Goal: Obtain resource: Download file/media

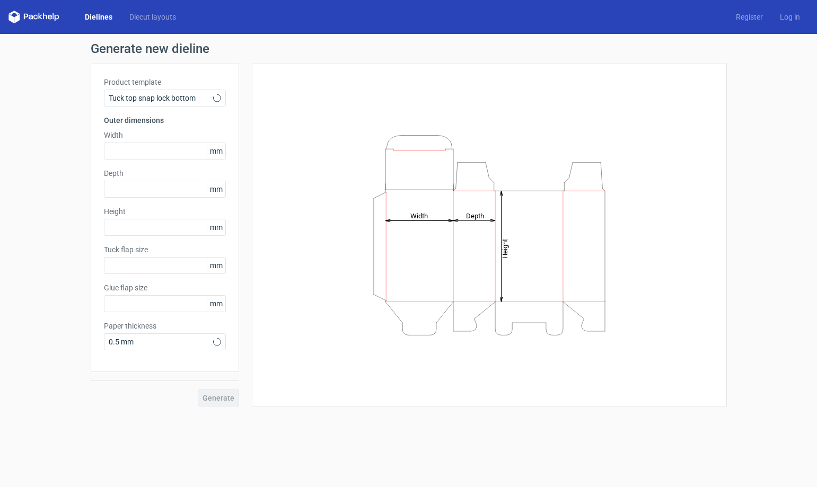
type input "15"
type input "10"
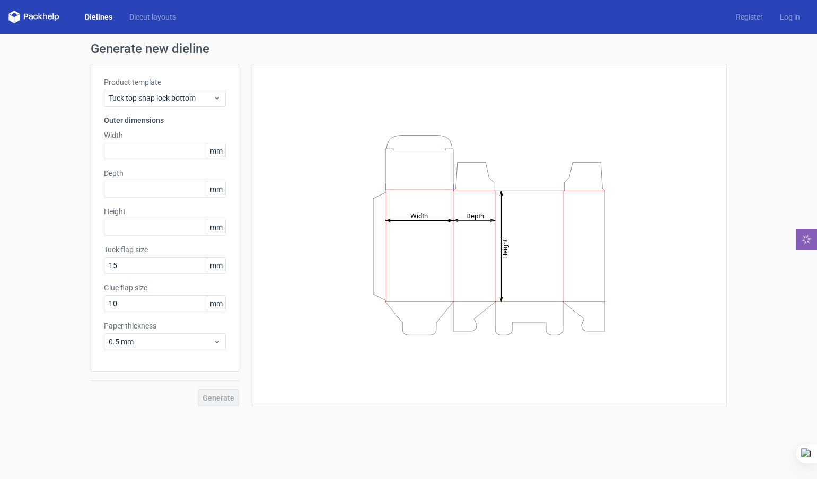
click at [668, 169] on div "Height Depth Width" at bounding box center [489, 235] width 448 height 316
click at [172, 92] on div "Tuck top snap lock bottom" at bounding box center [165, 98] width 122 height 17
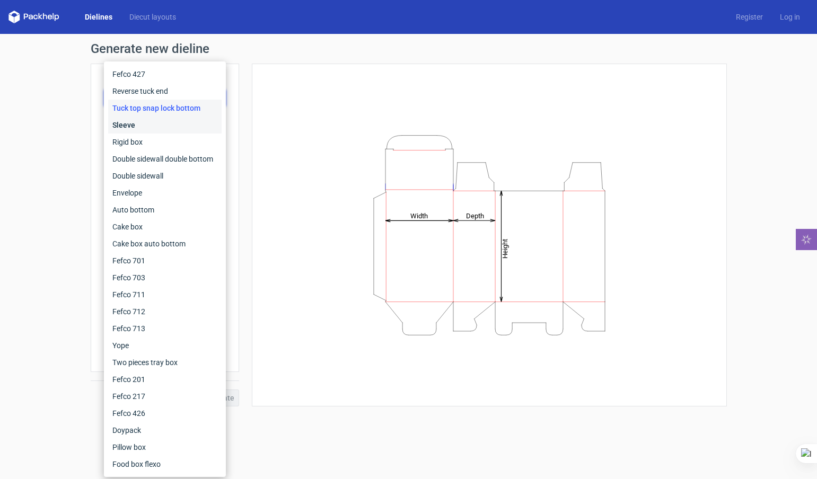
click at [176, 125] on div "Sleeve" at bounding box center [164, 125] width 113 height 17
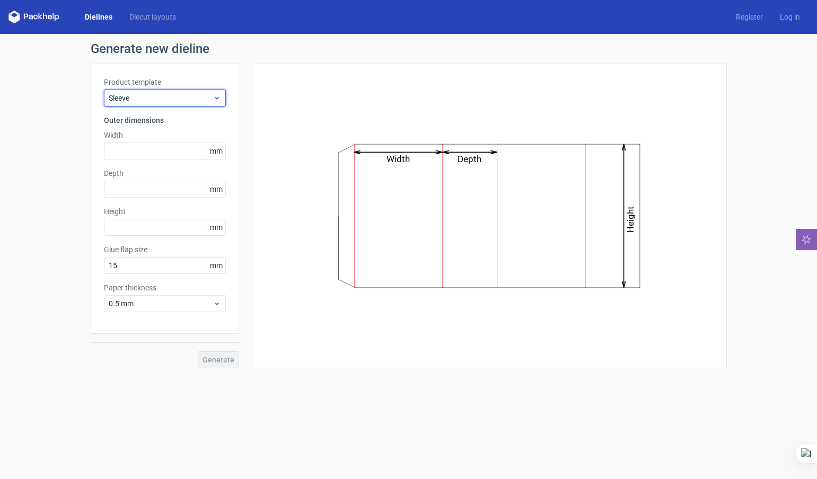
click at [181, 90] on div "Sleeve" at bounding box center [165, 98] width 122 height 17
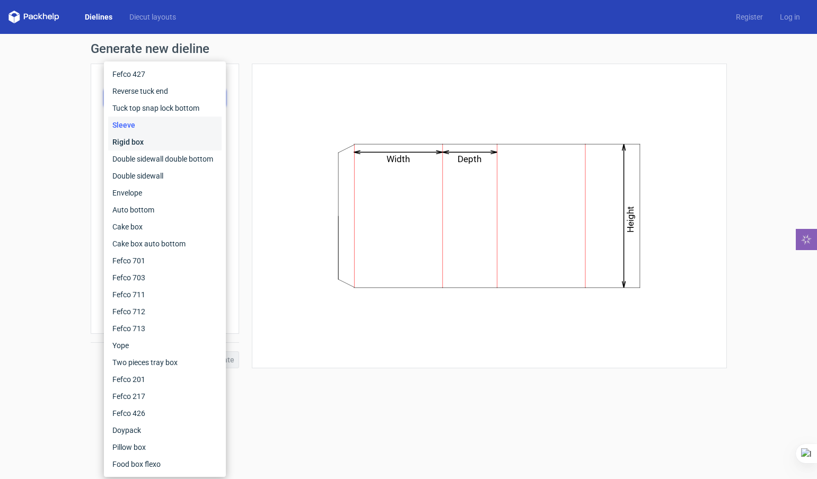
click at [167, 147] on div "Rigid box" at bounding box center [164, 142] width 113 height 17
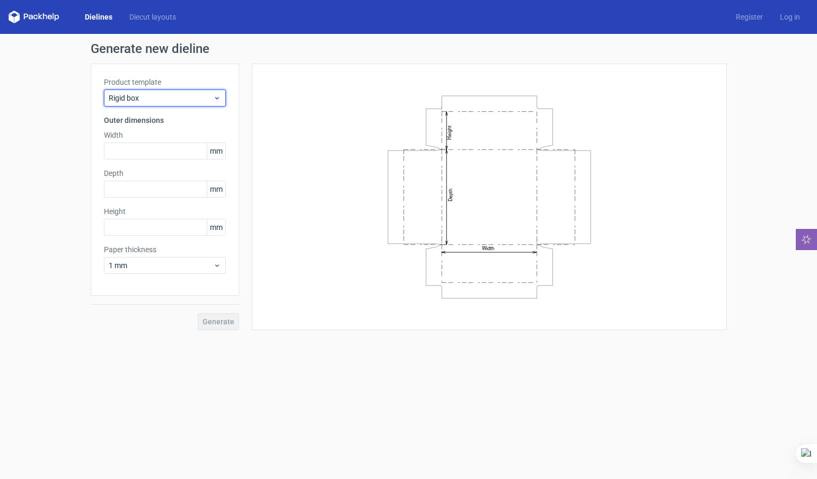
click at [187, 98] on span "Rigid box" at bounding box center [161, 98] width 104 height 11
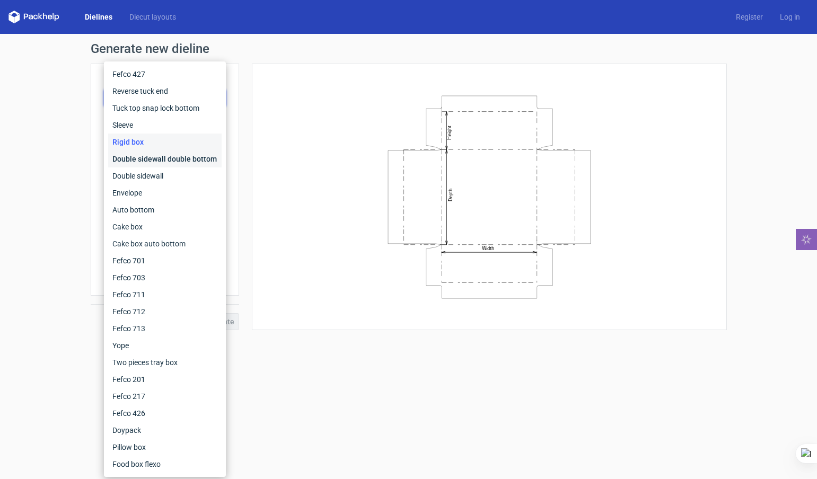
click at [171, 156] on div "Double sidewall double bottom" at bounding box center [164, 159] width 113 height 17
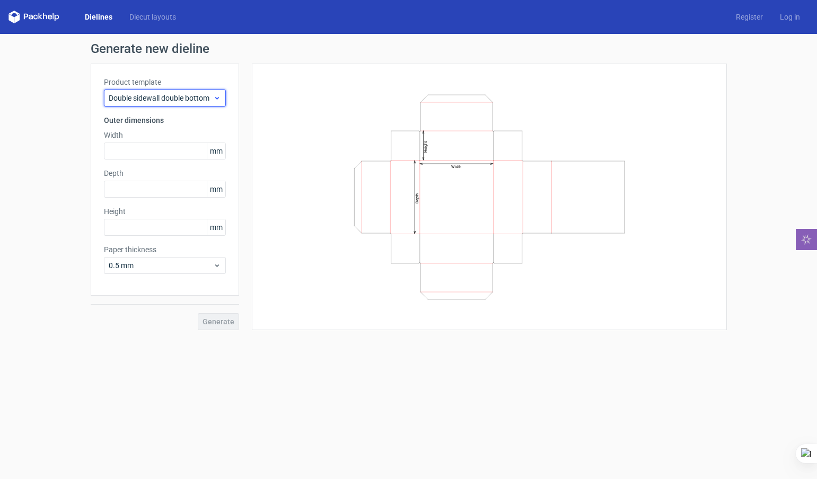
click at [190, 92] on div "Double sidewall double bottom" at bounding box center [165, 98] width 122 height 17
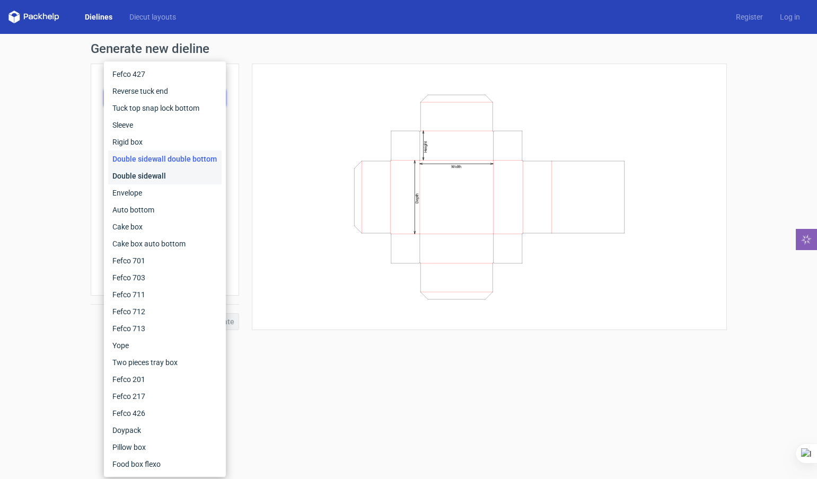
click at [166, 169] on div "Double sidewall" at bounding box center [164, 175] width 113 height 17
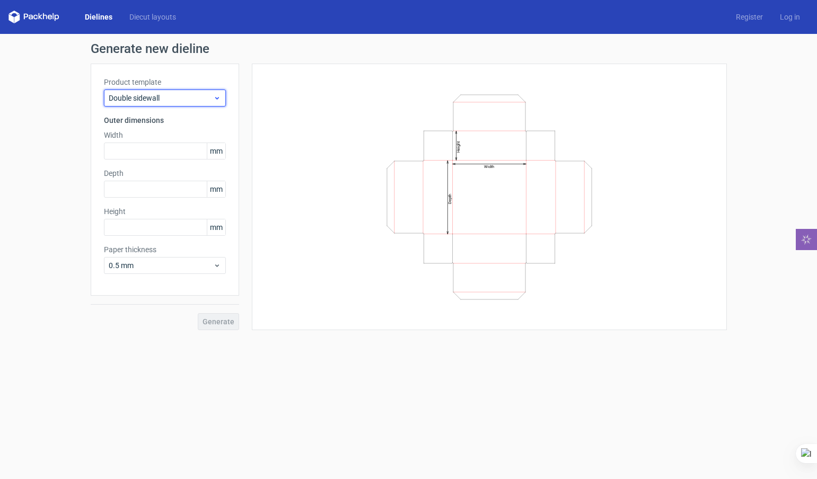
click at [187, 97] on span "Double sidewall" at bounding box center [161, 98] width 104 height 11
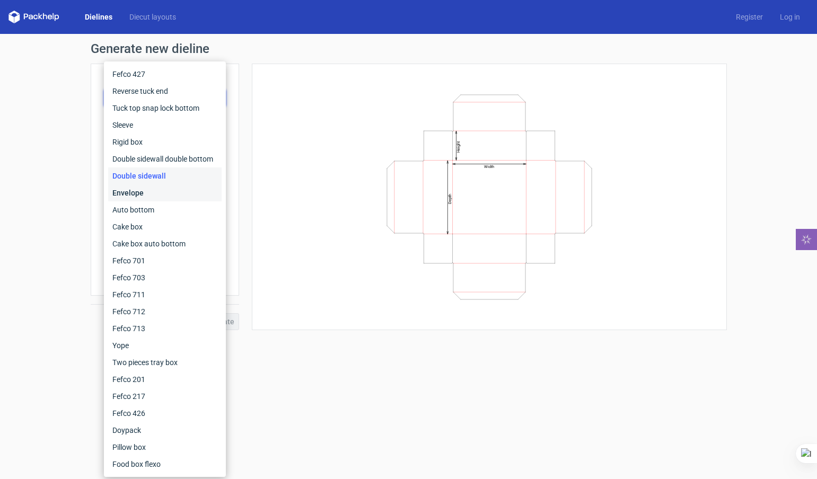
click at [164, 190] on div "Envelope" at bounding box center [164, 192] width 113 height 17
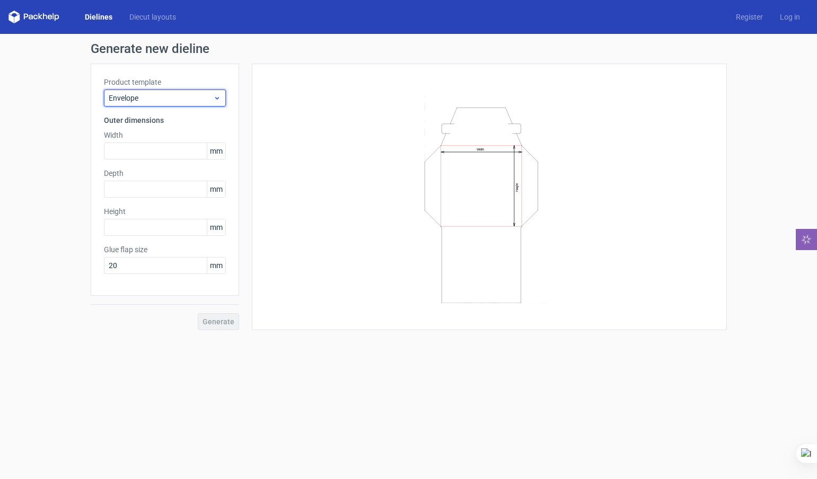
click at [192, 95] on span "Envelope" at bounding box center [161, 98] width 104 height 11
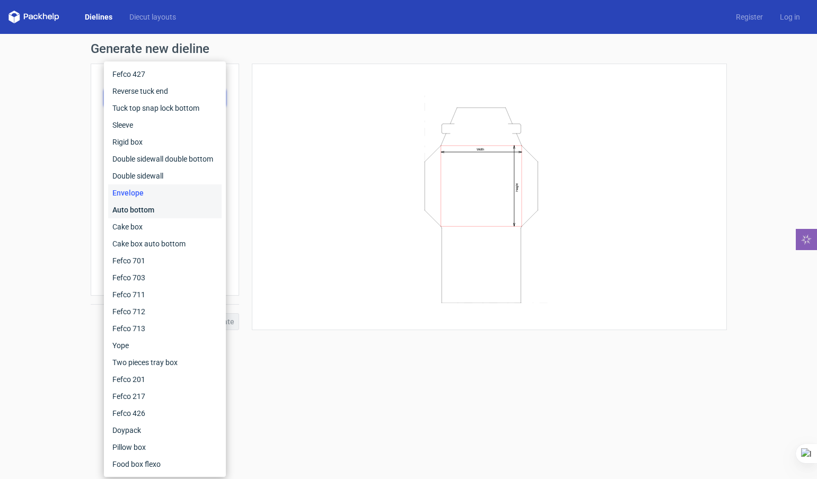
click at [168, 206] on div "Auto bottom" at bounding box center [164, 209] width 113 height 17
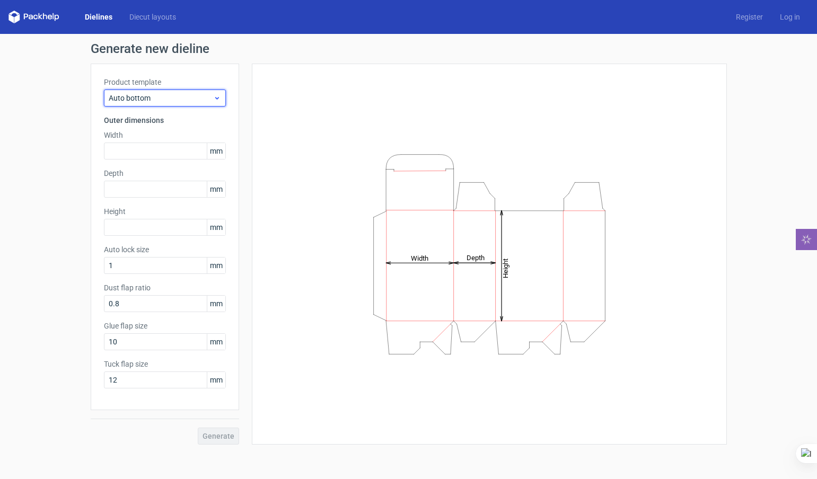
click at [193, 95] on span "Auto bottom" at bounding box center [161, 98] width 104 height 11
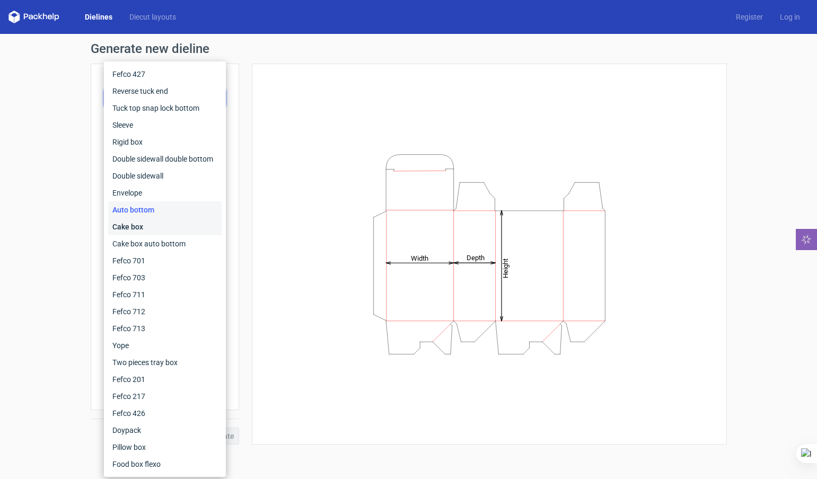
click at [163, 229] on div "Cake box" at bounding box center [164, 226] width 113 height 17
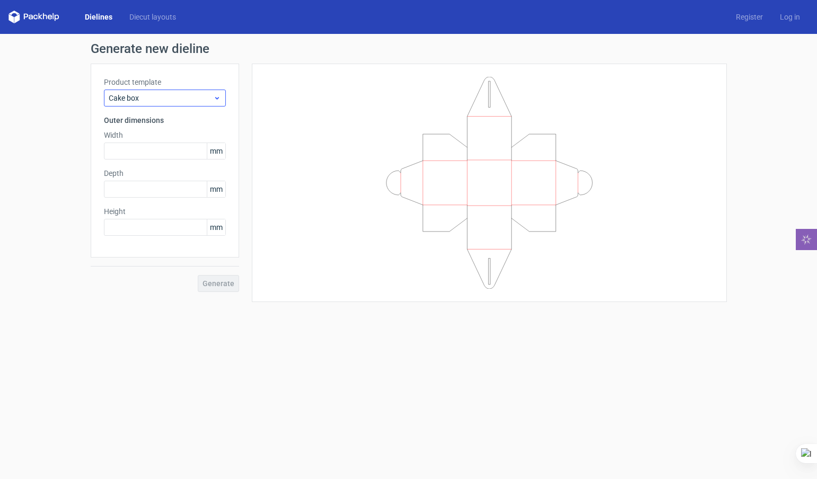
drag, startPoint x: 181, startPoint y: 87, endPoint x: 181, endPoint y: 95, distance: 7.9
click at [182, 87] on div "Product template Cake box" at bounding box center [165, 92] width 122 height 30
click at [181, 96] on span "Cake box" at bounding box center [161, 98] width 104 height 11
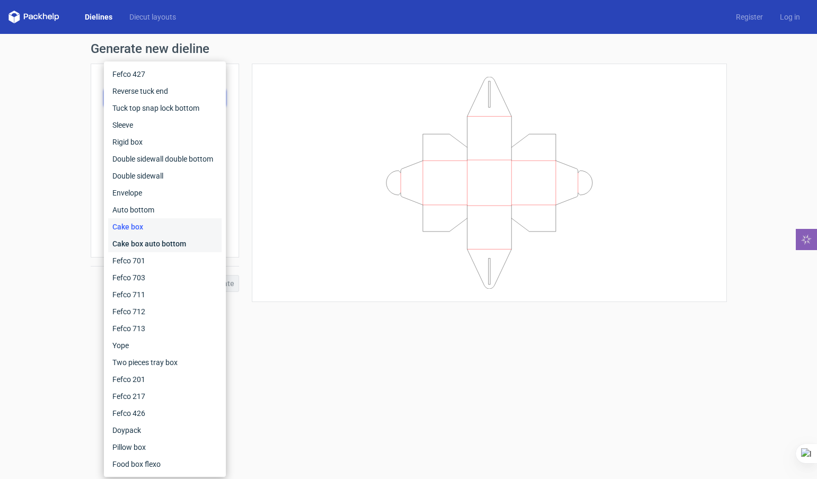
click at [165, 244] on div "Cake box auto bottom" at bounding box center [164, 243] width 113 height 17
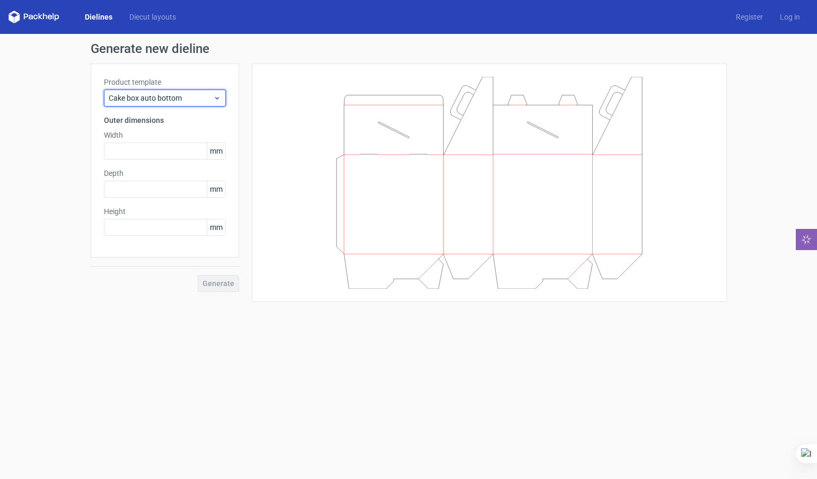
click at [189, 94] on span "Cake box auto bottom" at bounding box center [161, 98] width 104 height 11
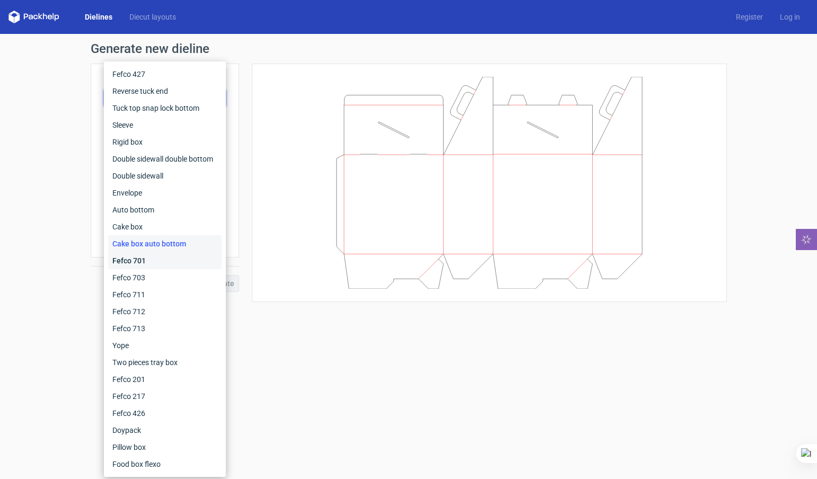
click at [171, 263] on div "Fefco 701" at bounding box center [164, 260] width 113 height 17
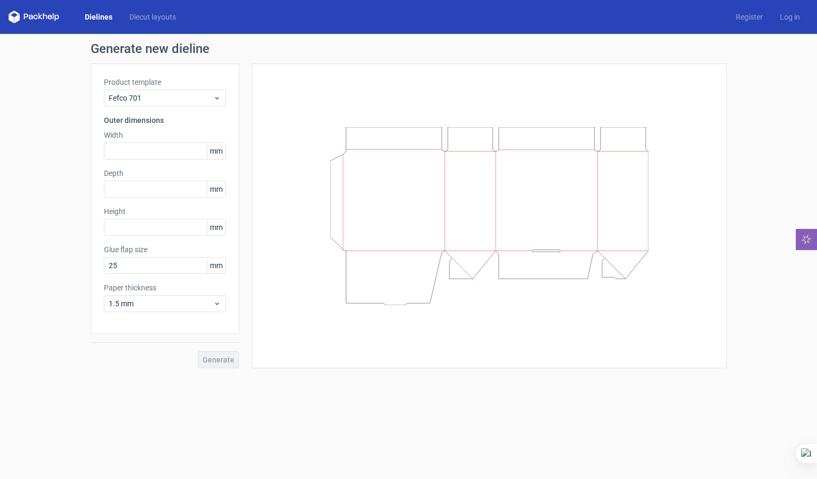
click at [218, 88] on div "Product template Fefco 701" at bounding box center [165, 92] width 122 height 30
click at [214, 98] on icon at bounding box center [217, 98] width 8 height 8
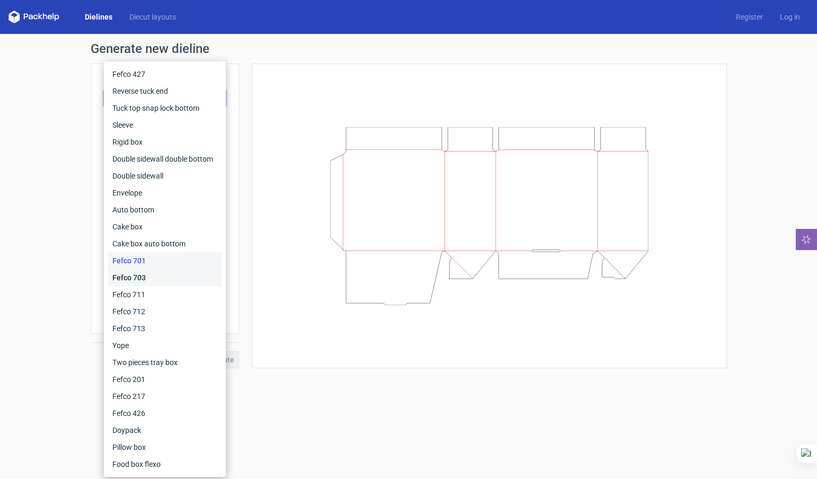
click at [163, 279] on div "Fefco 703" at bounding box center [164, 277] width 113 height 17
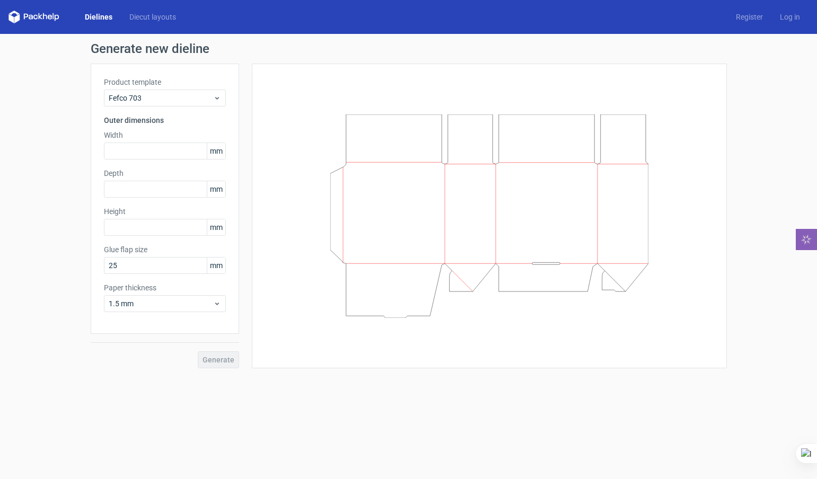
click at [213, 89] on div "Product template Fefco 703" at bounding box center [165, 92] width 122 height 30
click at [192, 88] on div "Product template Fefco 703" at bounding box center [165, 92] width 122 height 30
click at [192, 101] on span "Fefco 703" at bounding box center [161, 98] width 104 height 11
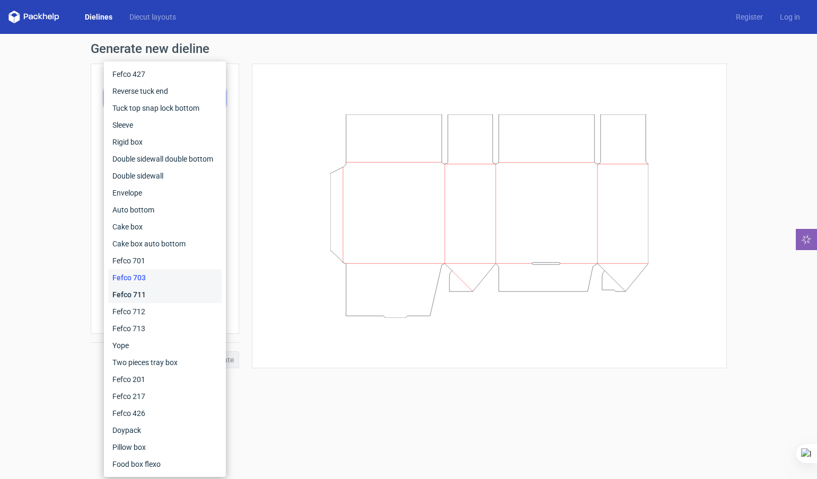
click at [151, 297] on div "Fefco 711" at bounding box center [164, 294] width 113 height 17
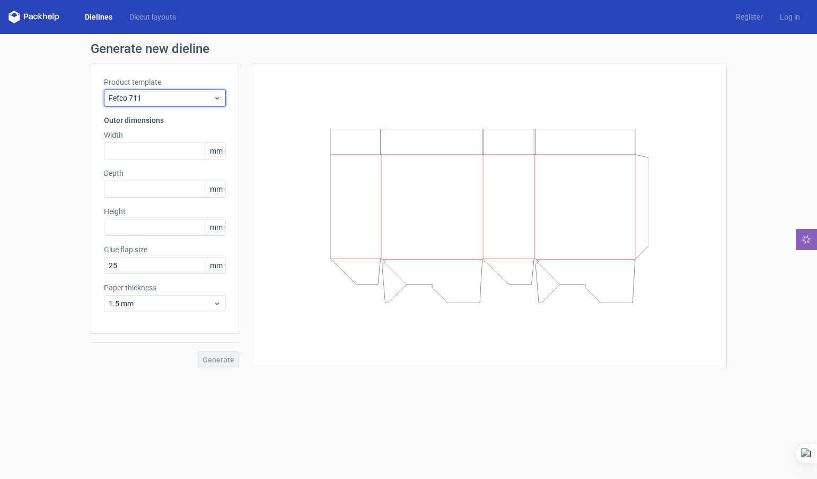
click at [200, 95] on span "Fefco 711" at bounding box center [161, 98] width 104 height 11
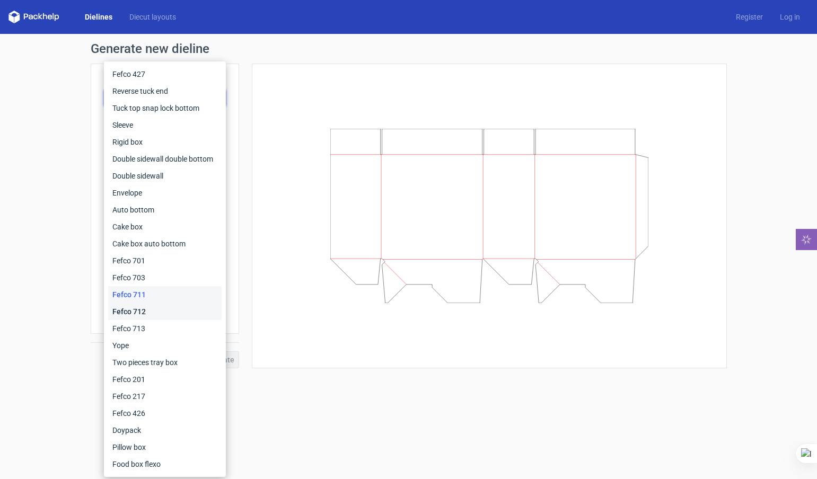
click at [137, 305] on div "Fefco 712" at bounding box center [164, 311] width 113 height 17
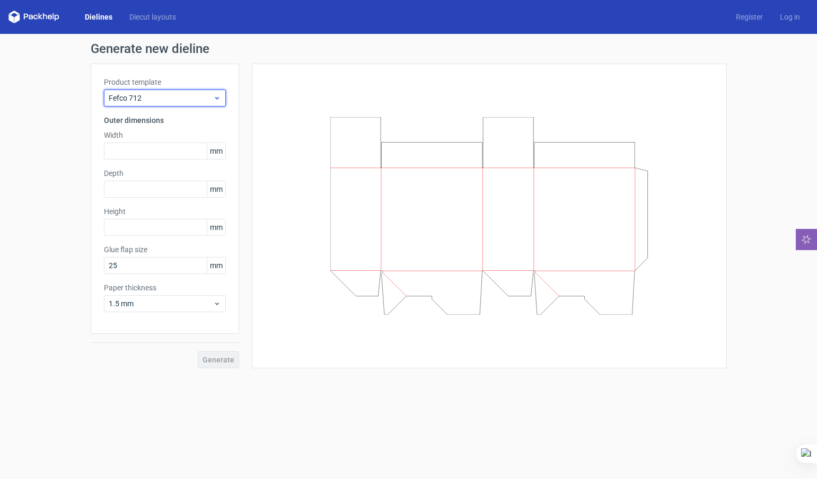
click at [198, 97] on span "Fefco 712" at bounding box center [161, 98] width 104 height 11
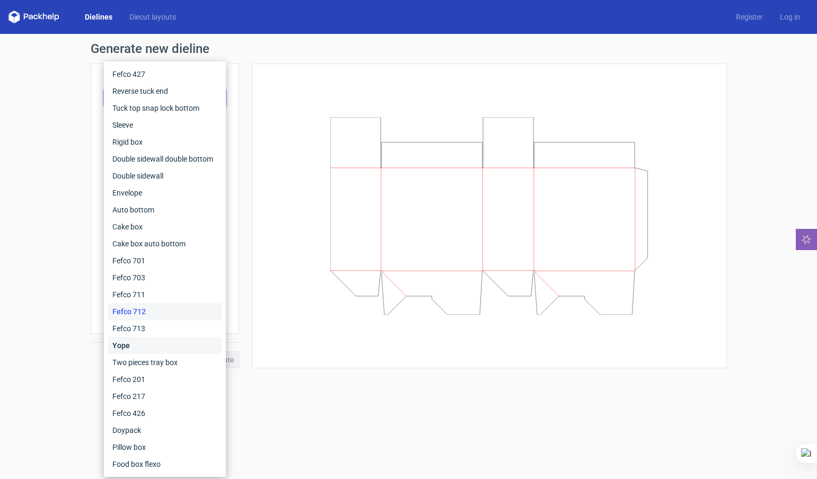
click at [144, 344] on div "Yope" at bounding box center [164, 345] width 113 height 17
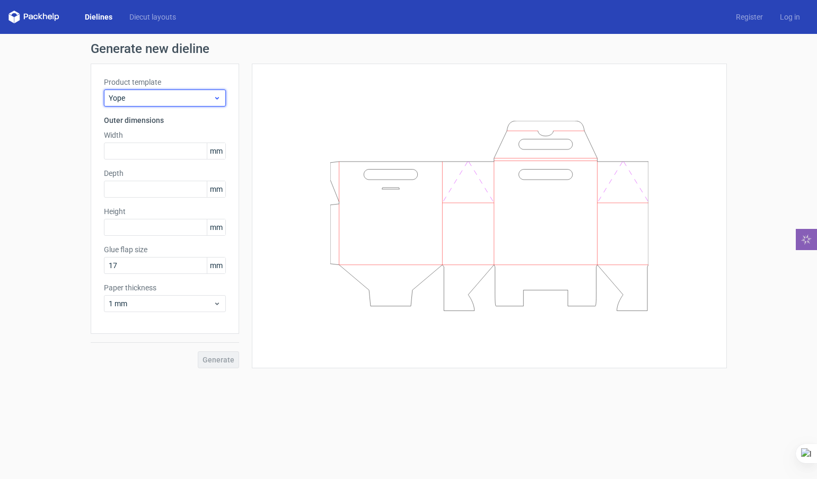
click at [209, 94] on span "Yope" at bounding box center [161, 98] width 104 height 11
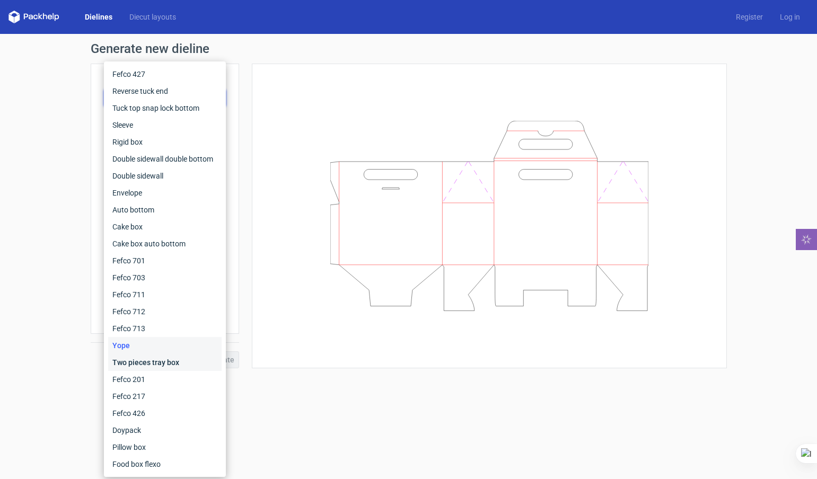
click at [156, 364] on div "Two pieces tray box" at bounding box center [164, 362] width 113 height 17
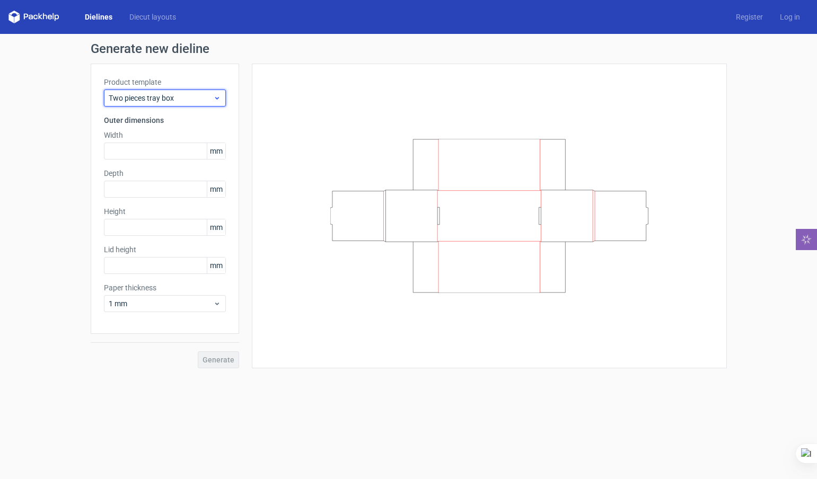
click at [183, 98] on span "Two pieces tray box" at bounding box center [161, 98] width 104 height 11
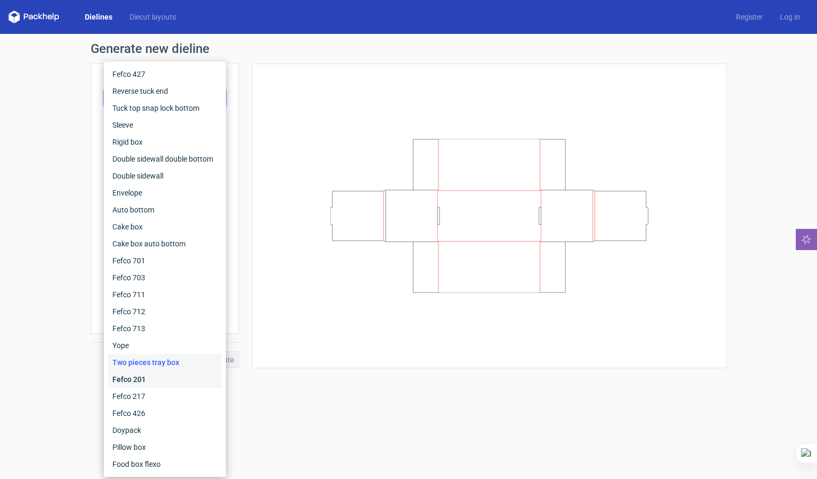
click at [153, 381] on div "Fefco 201" at bounding box center [164, 379] width 113 height 17
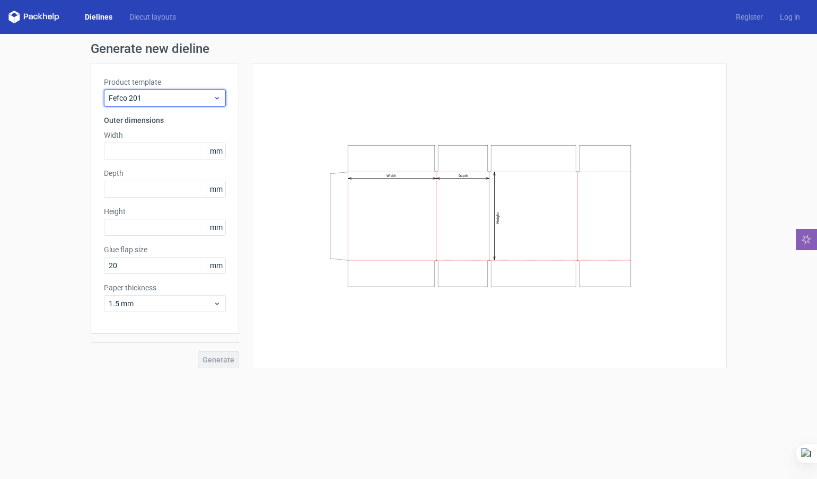
click at [201, 96] on span "Fefco 201" at bounding box center [161, 98] width 104 height 11
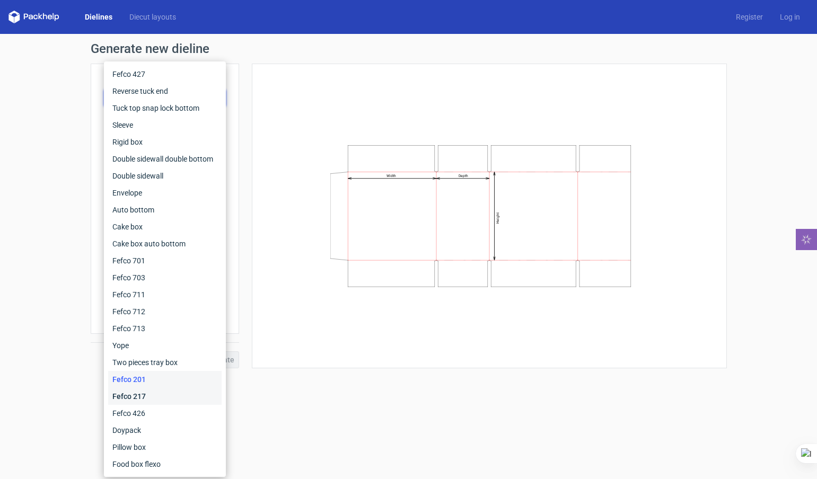
click at [139, 395] on div "Fefco 217" at bounding box center [164, 396] width 113 height 17
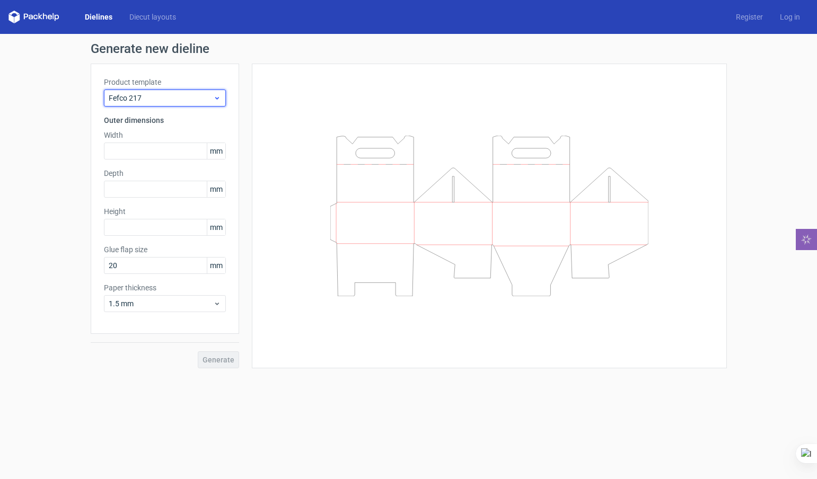
click at [173, 96] on span "Fefco 217" at bounding box center [161, 98] width 104 height 11
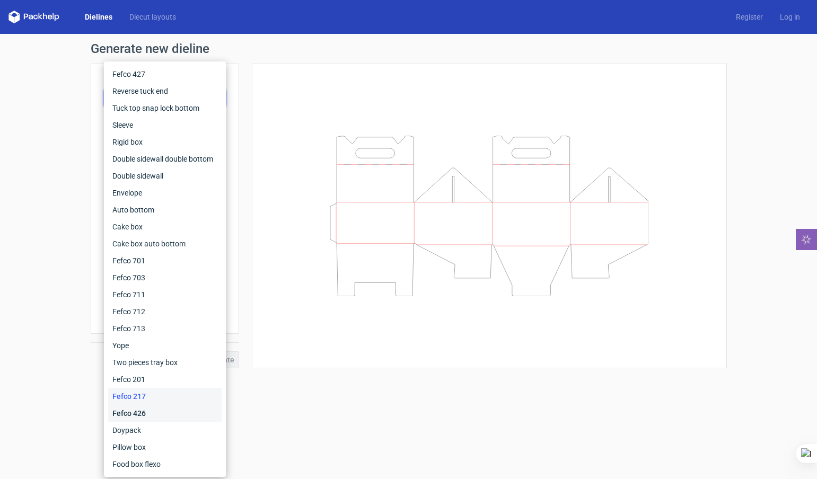
click at [152, 412] on div "Fefco 426" at bounding box center [164, 413] width 113 height 17
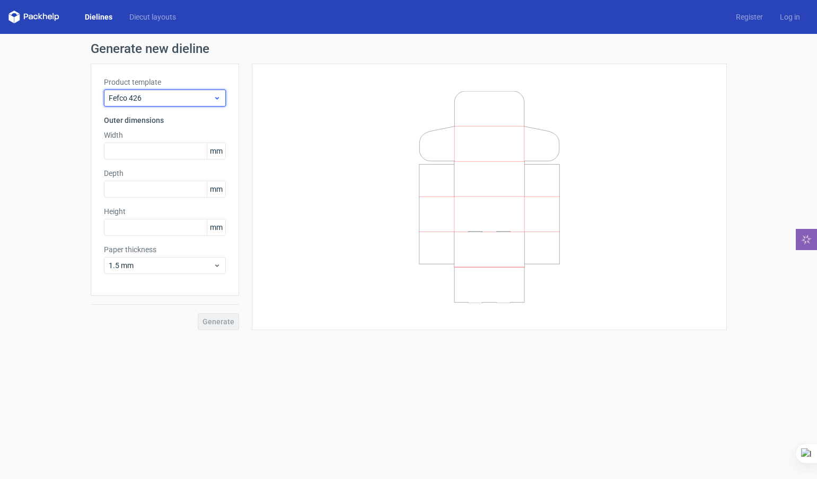
click at [189, 99] on span "Fefco 426" at bounding box center [161, 98] width 104 height 11
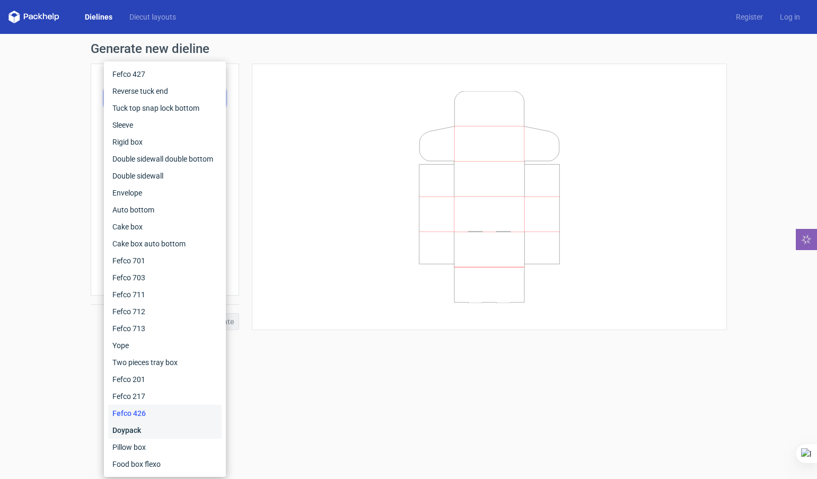
click at [144, 423] on div "Doypack" at bounding box center [164, 430] width 113 height 17
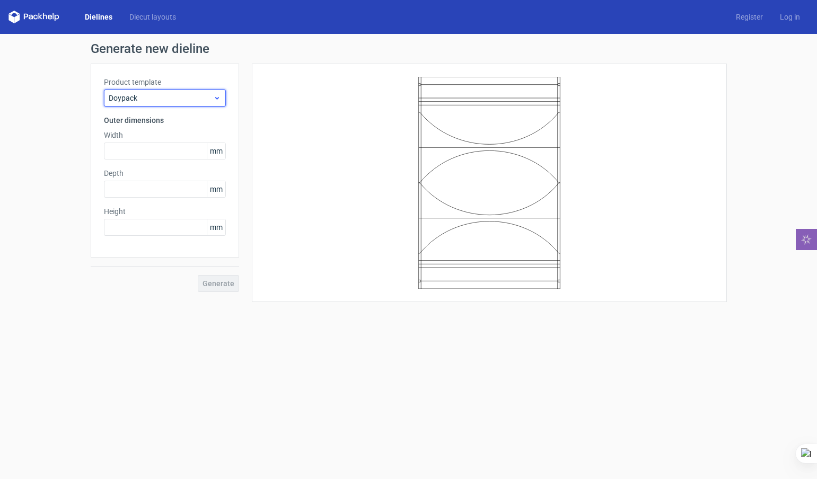
click at [186, 97] on span "Doypack" at bounding box center [161, 98] width 104 height 11
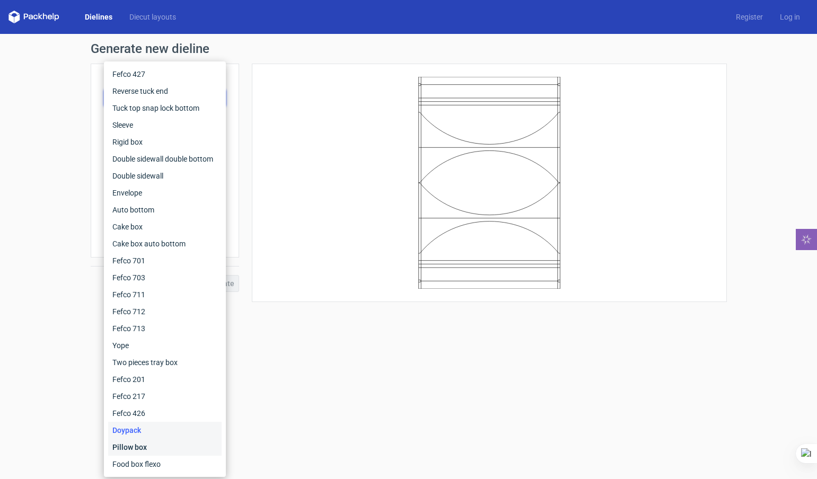
click at [137, 454] on div "Pillow box" at bounding box center [164, 447] width 113 height 17
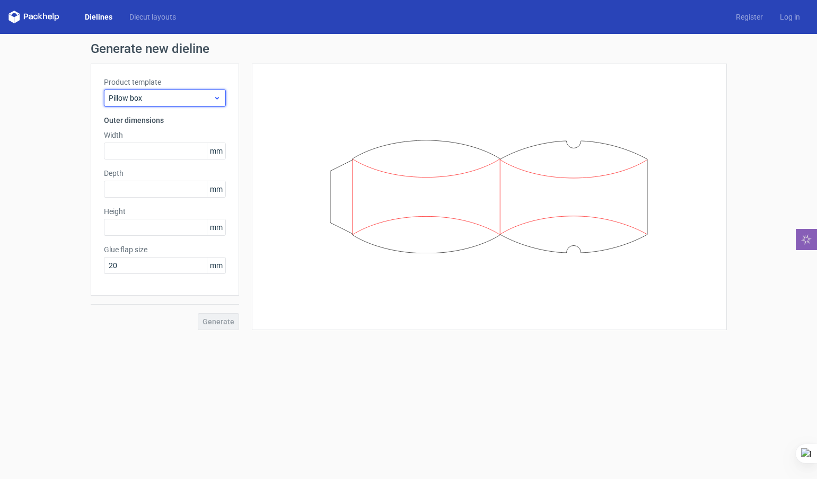
click at [201, 95] on span "Pillow box" at bounding box center [161, 98] width 104 height 11
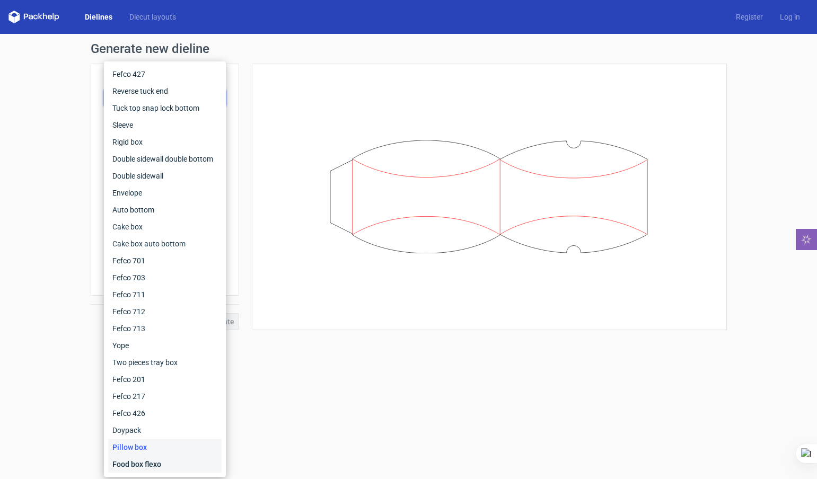
click at [149, 463] on div "Food box flexo" at bounding box center [164, 464] width 113 height 17
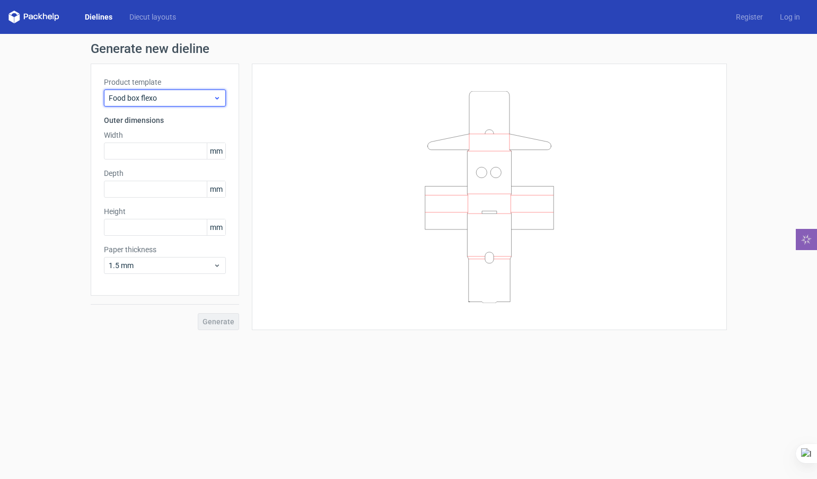
click at [187, 99] on span "Food box flexo" at bounding box center [161, 98] width 104 height 11
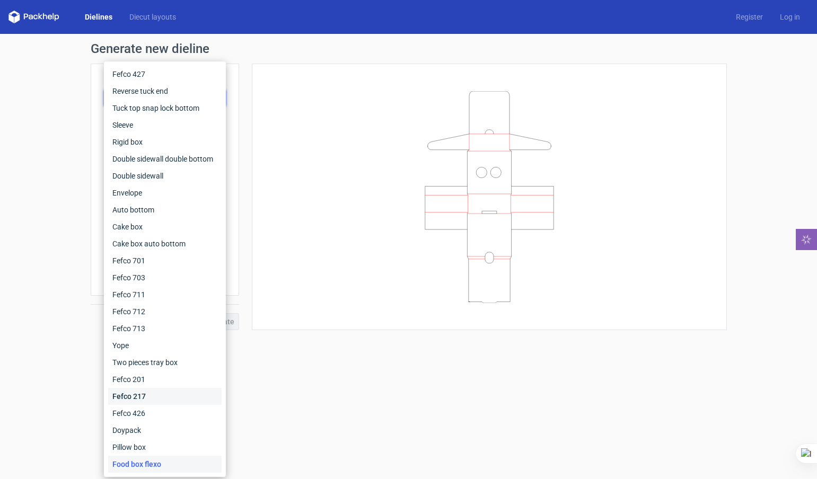
click at [147, 393] on div "Fefco 217" at bounding box center [164, 396] width 113 height 17
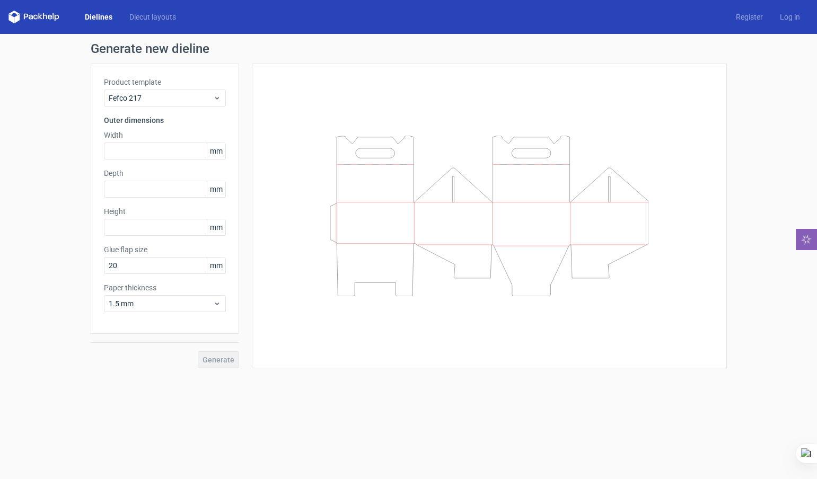
click at [278, 221] on div at bounding box center [489, 216] width 448 height 278
click at [143, 157] on input "text" at bounding box center [165, 151] width 122 height 17
click at [224, 152] on span "mm" at bounding box center [216, 151] width 19 height 16
click at [220, 152] on span "mm" at bounding box center [216, 151] width 19 height 16
click at [153, 152] on input "text" at bounding box center [165, 151] width 122 height 17
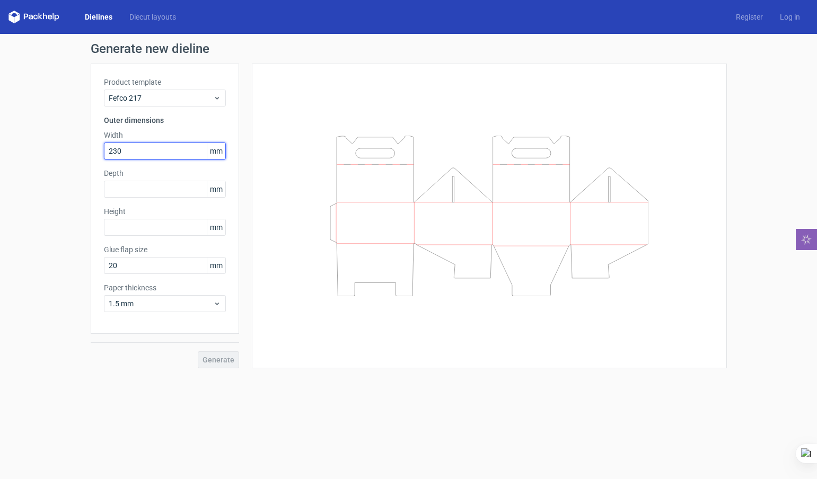
type input "230"
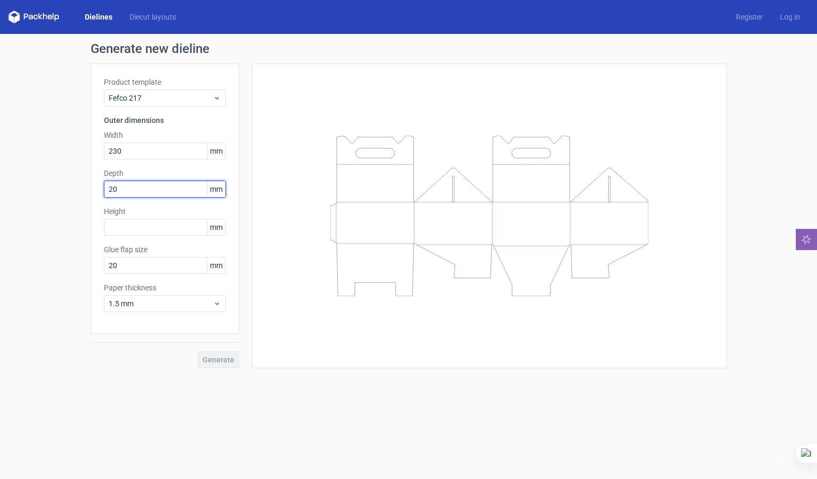
type input "2"
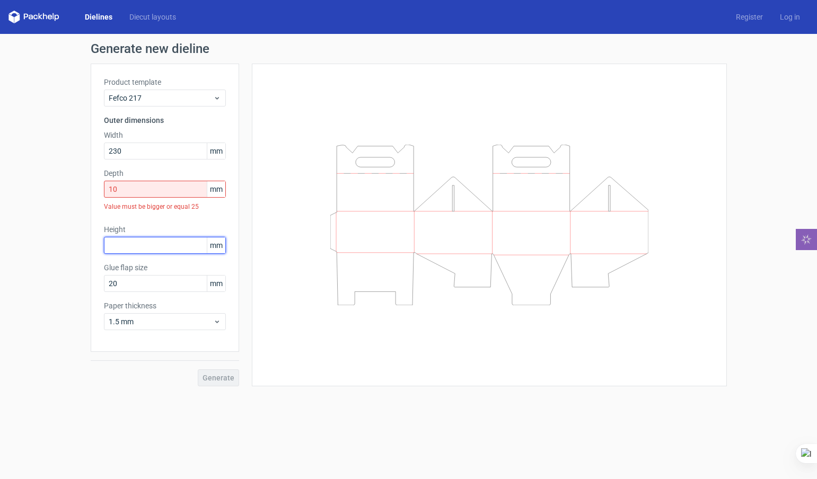
click at [132, 241] on input "text" at bounding box center [165, 245] width 122 height 17
drag, startPoint x: 152, startPoint y: 204, endPoint x: 190, endPoint y: 206, distance: 38.2
click at [189, 206] on div "Value must be bigger or equal 25" at bounding box center [165, 207] width 122 height 18
click at [192, 206] on div "Value must be bigger or equal 25" at bounding box center [165, 207] width 122 height 18
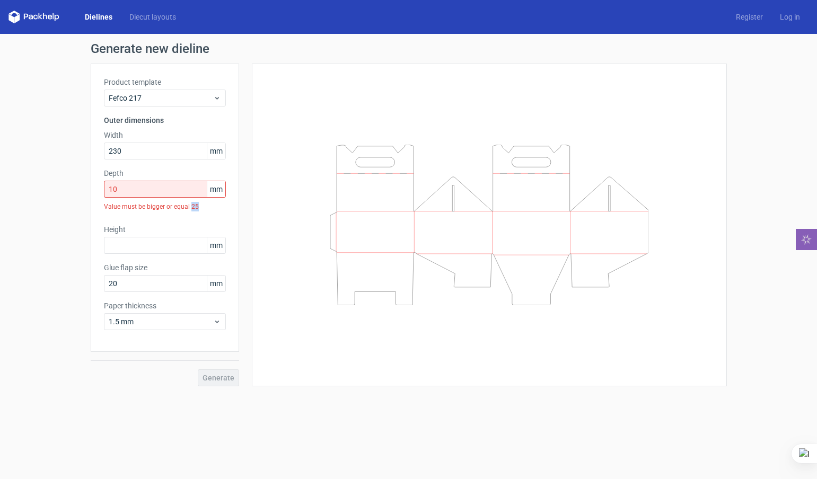
click at [218, 209] on div "Value must be bigger or equal 25" at bounding box center [165, 207] width 122 height 18
click at [171, 205] on div "Value must be bigger or equal 25" at bounding box center [165, 207] width 122 height 18
drag, startPoint x: 138, startPoint y: 187, endPoint x: 74, endPoint y: 188, distance: 64.7
click at [75, 188] on div "Generate new dieline Product template Fefco 217 Outer dimensions Width 230 mm D…" at bounding box center [408, 214] width 817 height 361
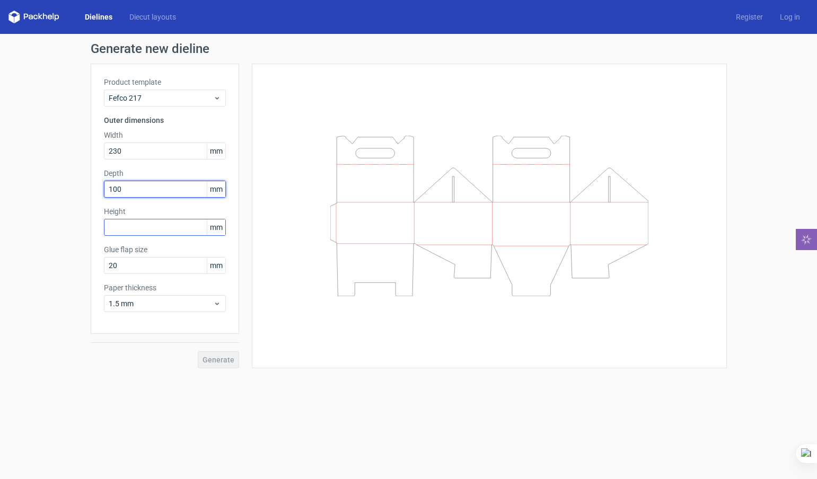
type input "100"
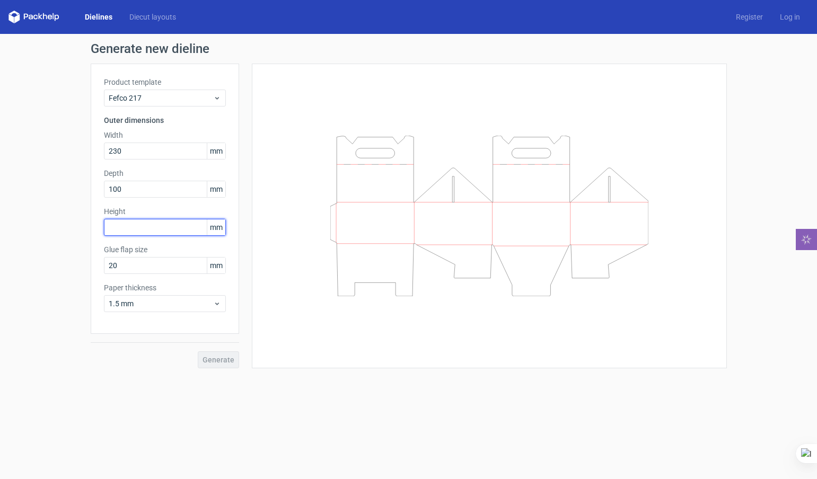
click at [151, 226] on input "text" at bounding box center [165, 227] width 122 height 17
type input "150"
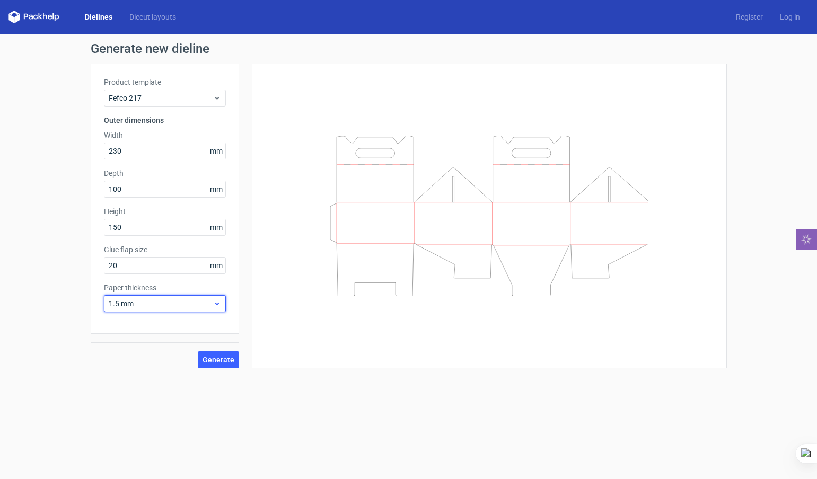
click at [192, 307] on span "1.5 mm" at bounding box center [161, 303] width 104 height 11
click at [222, 358] on span "Generate" at bounding box center [218, 359] width 32 height 7
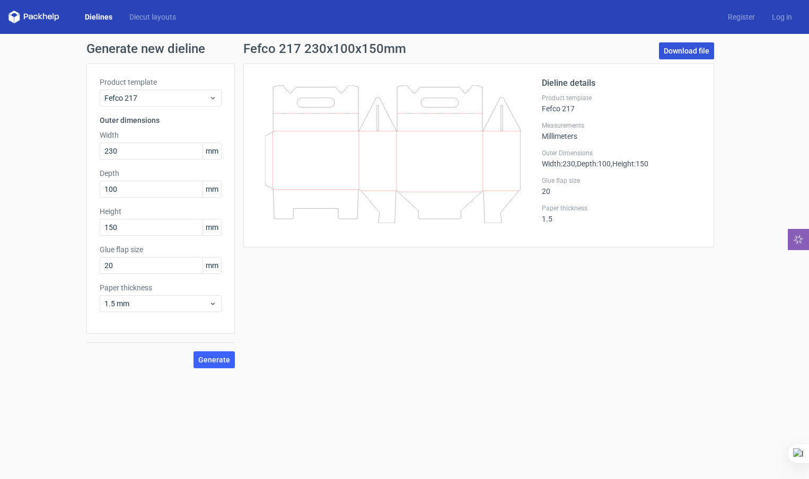
click at [686, 50] on link "Download file" at bounding box center [686, 50] width 55 height 17
